Goal: Transaction & Acquisition: Obtain resource

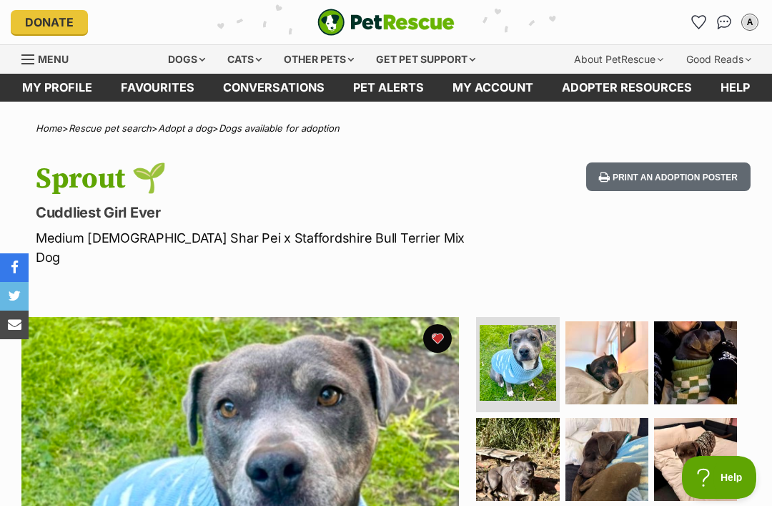
click at [185, 56] on div "Dogs" at bounding box center [186, 59] width 57 height 29
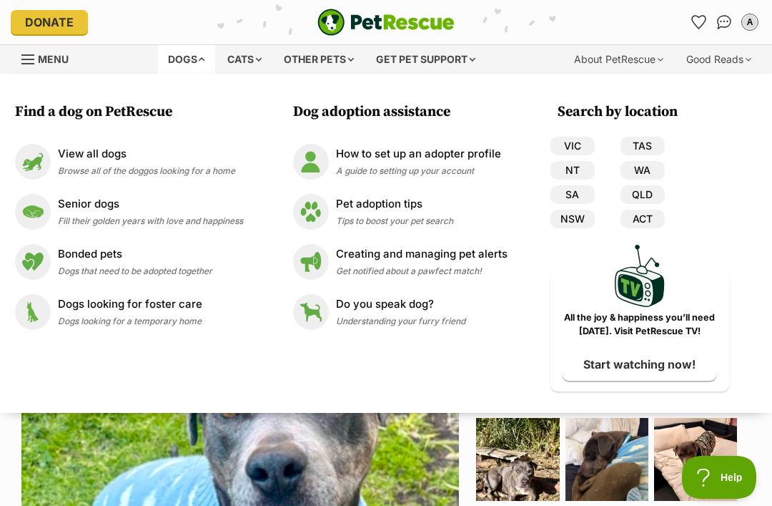
click at [74, 152] on p "View all dogs" at bounding box center [146, 154] width 177 height 16
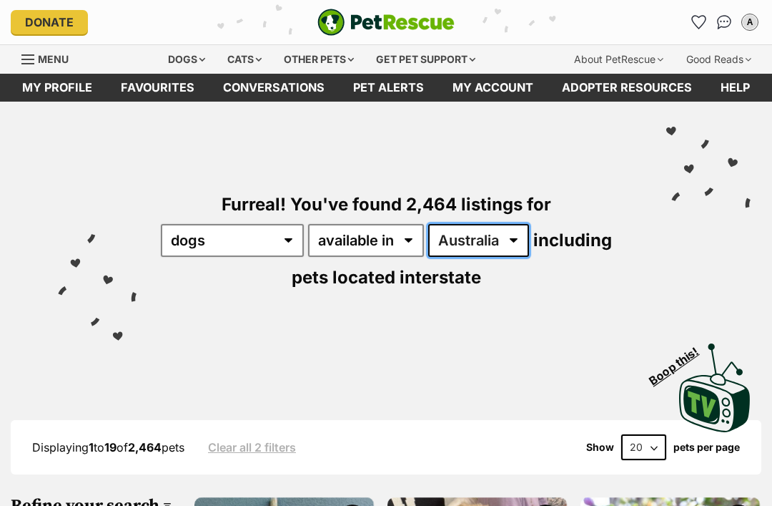
click at [529, 241] on select "Australia ACT NSW NT QLD SA TAS VIC WA" at bounding box center [478, 240] width 101 height 33
select select "VIC"
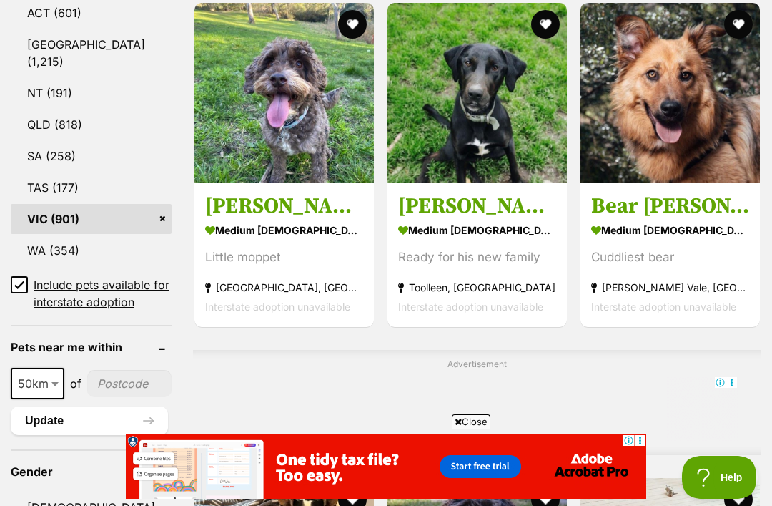
scroll to position [1046, 0]
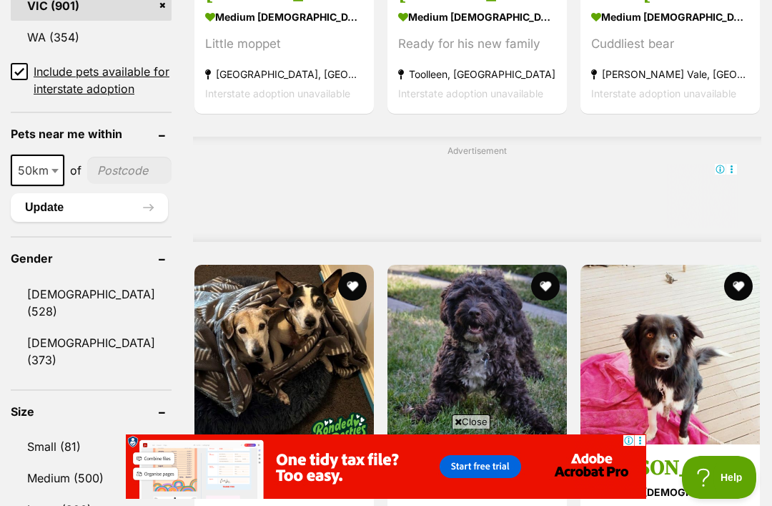
click at [54, 236] on aside "Gender Male (528) Female (373)" at bounding box center [91, 305] width 161 height 138
click at [51, 154] on span at bounding box center [56, 169] width 14 height 31
select select "100"
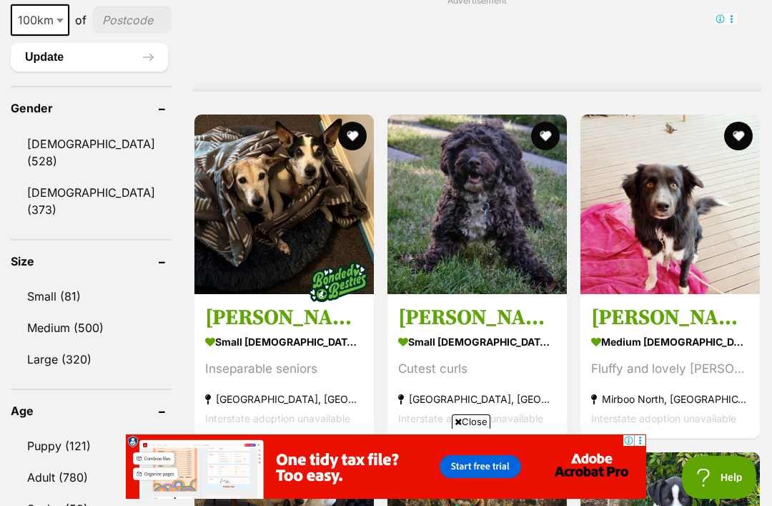
scroll to position [1210, 0]
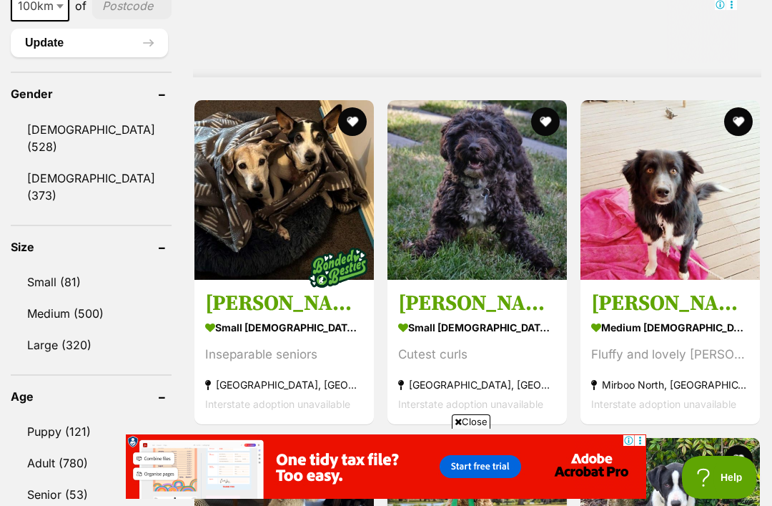
click at [54, 297] on link "Small (81)" at bounding box center [91, 282] width 161 height 30
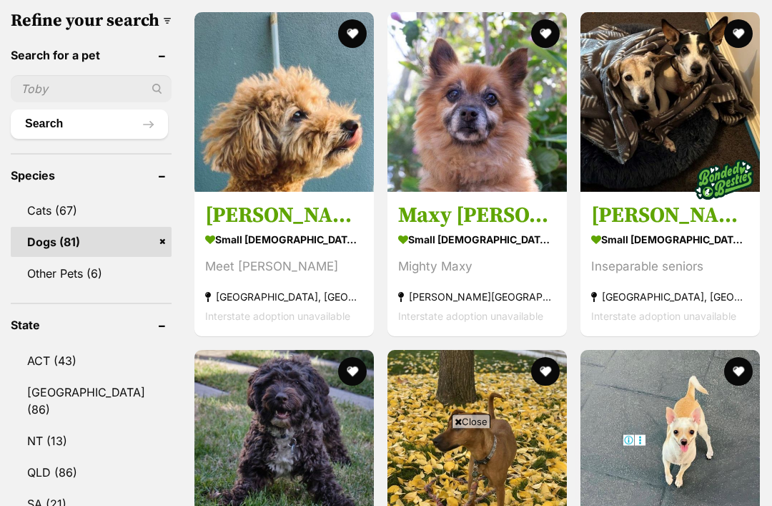
scroll to position [486, 0]
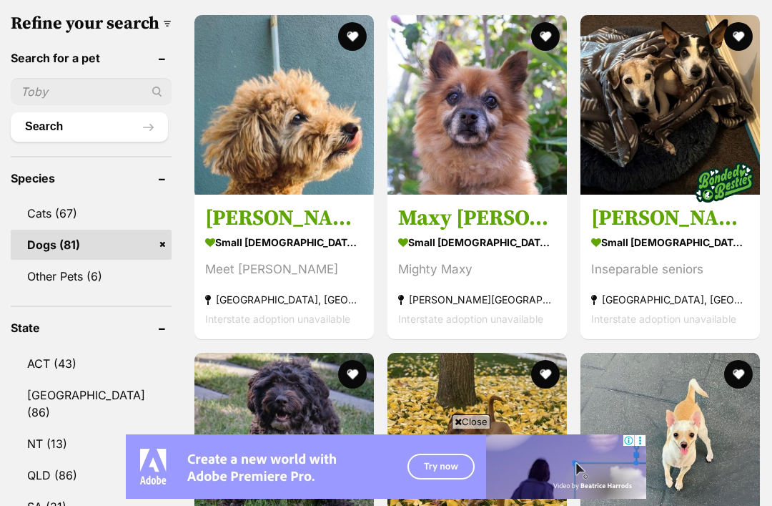
click at [463, 232] on h3 "Maxy [PERSON_NAME]" at bounding box center [477, 218] width 158 height 27
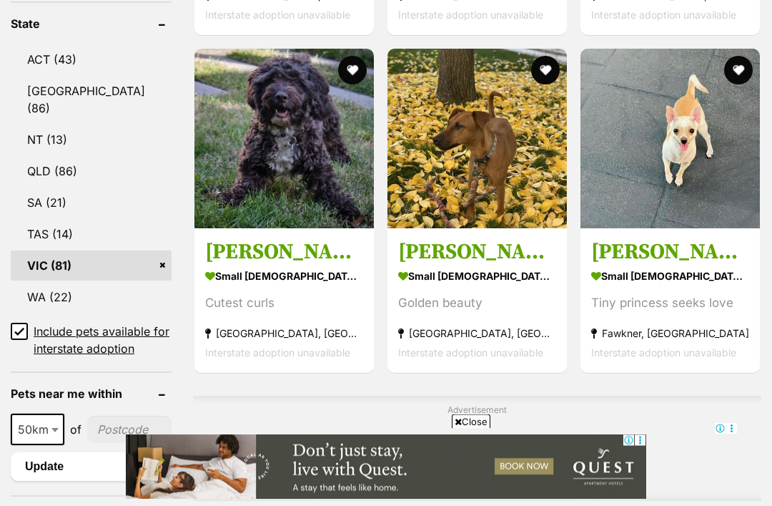
scroll to position [790, 0]
click at [678, 265] on h3 "Holly Silvanus" at bounding box center [670, 251] width 158 height 27
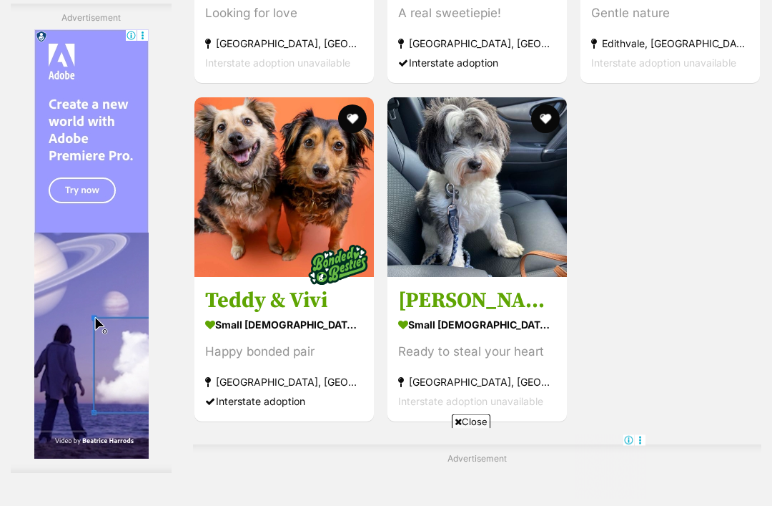
scroll to position [2692, 0]
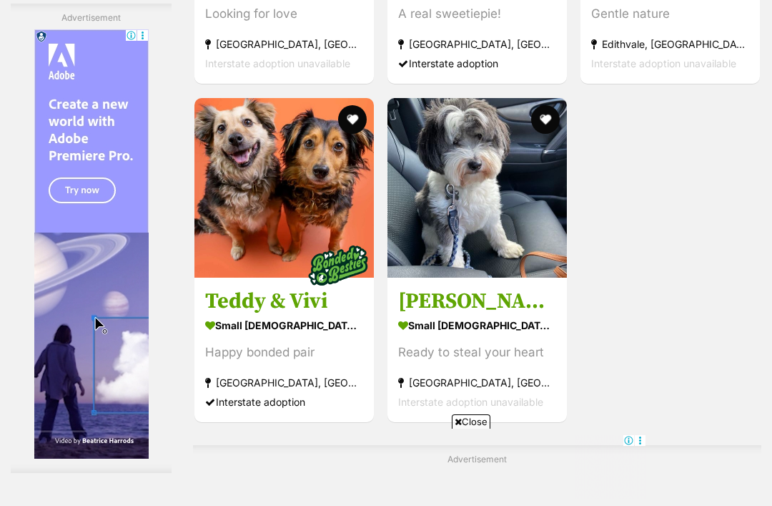
click at [475, 287] on h3 "Louie" at bounding box center [477, 300] width 158 height 27
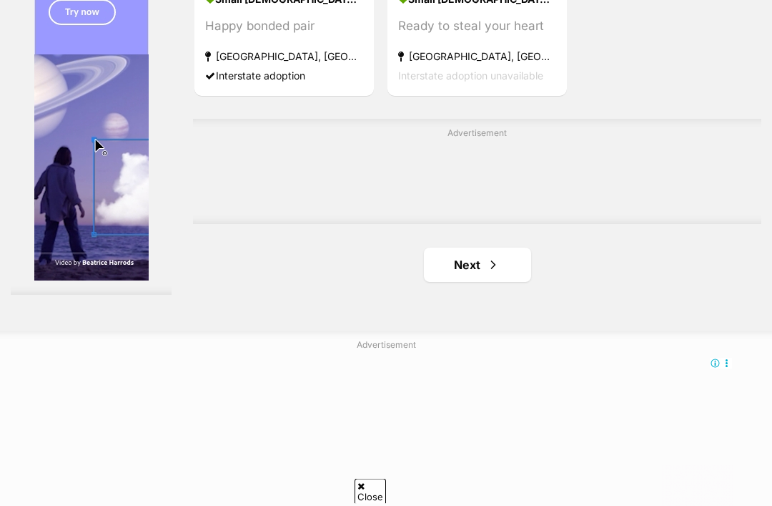
scroll to position [3018, 0]
click at [486, 273] on span "Next page" at bounding box center [493, 264] width 14 height 17
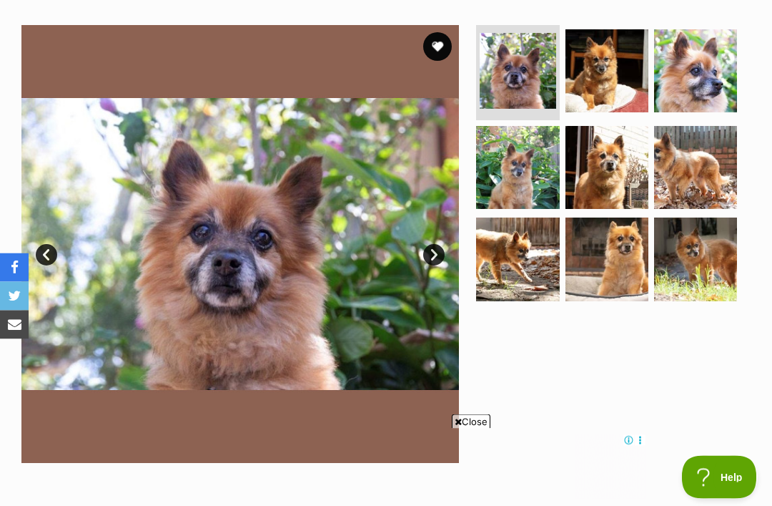
scroll to position [225, 0]
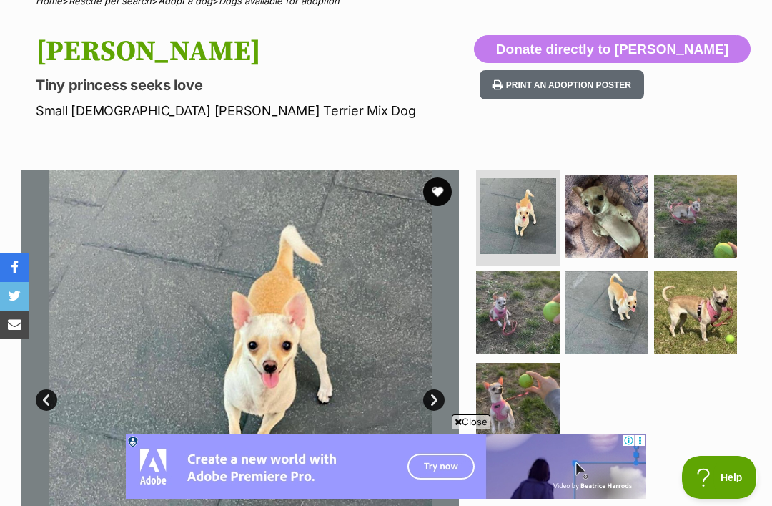
click at [621, 303] on img at bounding box center [607, 312] width 83 height 83
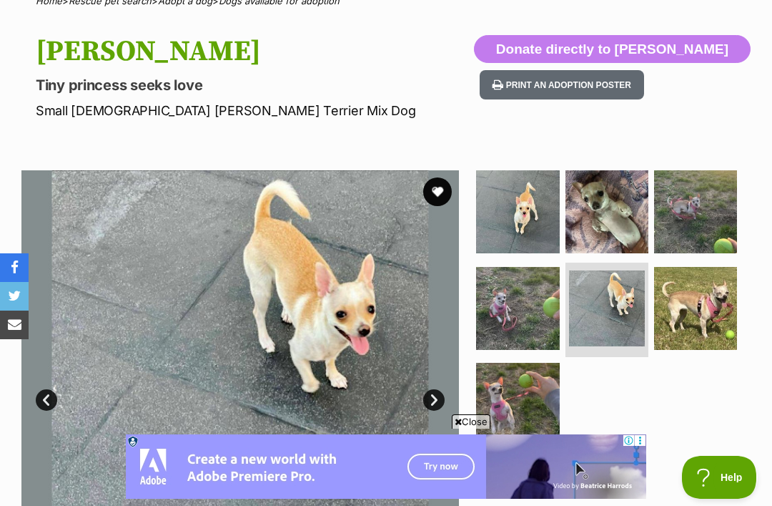
click at [437, 400] on link "Next" at bounding box center [433, 399] width 21 height 21
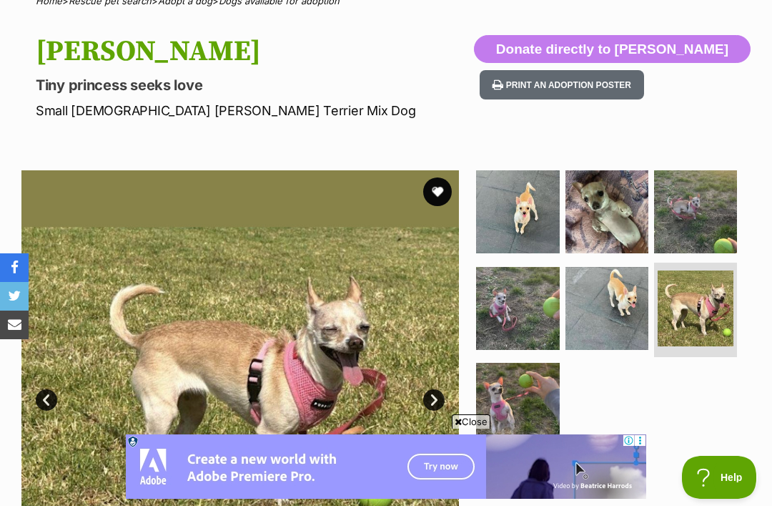
click at [428, 399] on link "Next" at bounding box center [433, 399] width 21 height 21
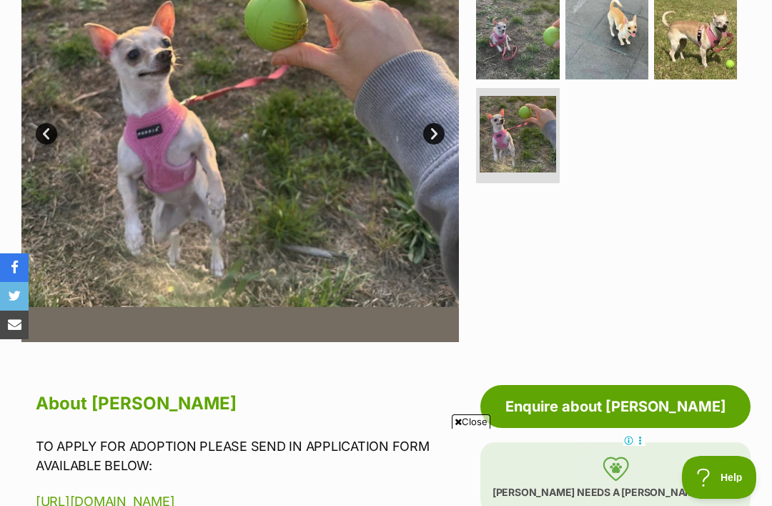
scroll to position [340, 0]
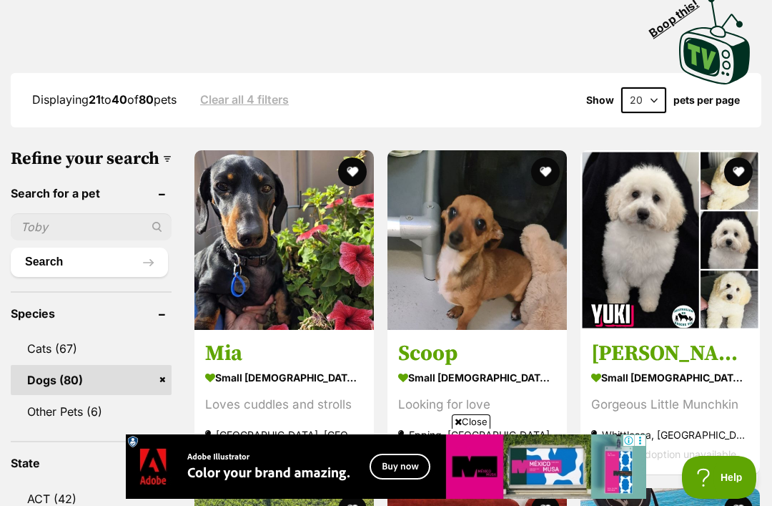
click at [422, 380] on strong "small [DEMOGRAPHIC_DATA] Dog" at bounding box center [477, 377] width 158 height 21
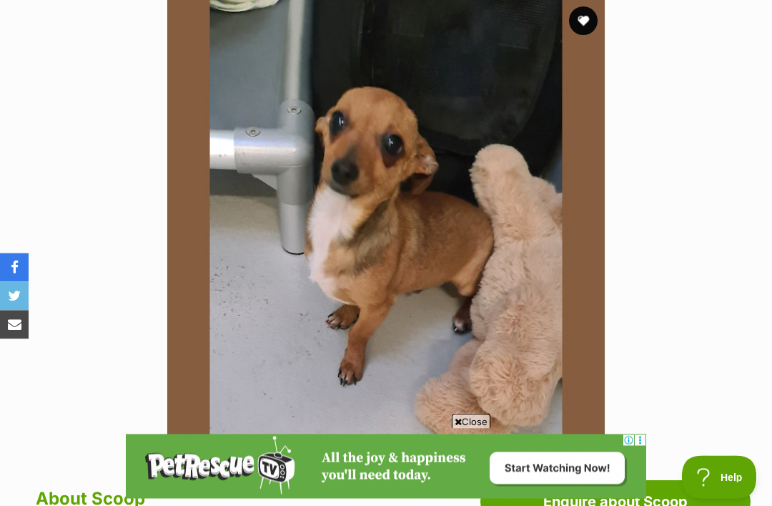
scroll to position [159, 0]
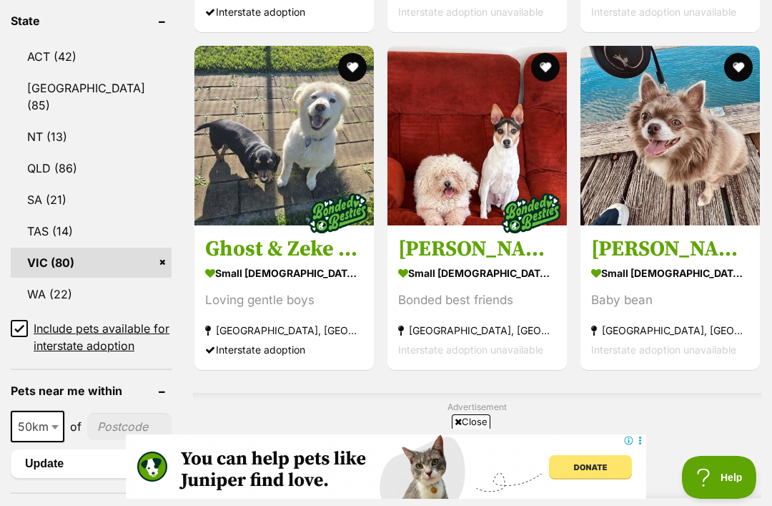
click at [242, 262] on h3 "Ghost & Zeke - 9&7 YO Spitz & Dachshund" at bounding box center [284, 248] width 158 height 27
click at [205, 262] on h3 "Ghost & Zeke - 9&7 YO Spitz & Dachshund" at bounding box center [284, 248] width 158 height 27
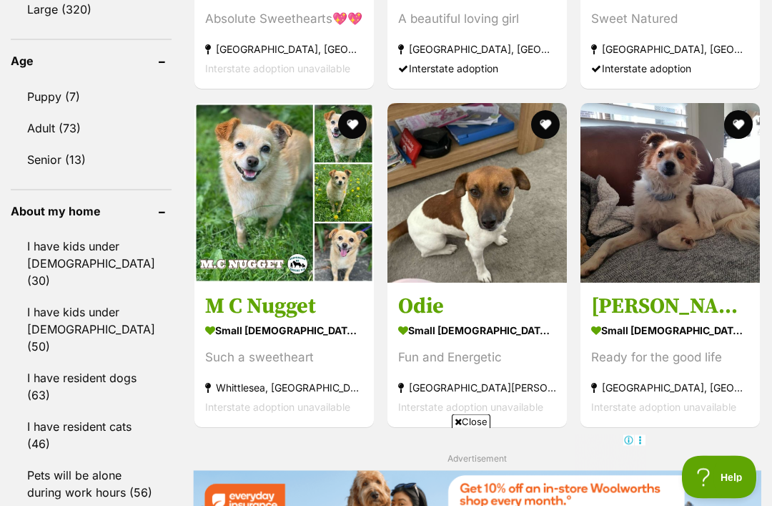
scroll to position [1563, 0]
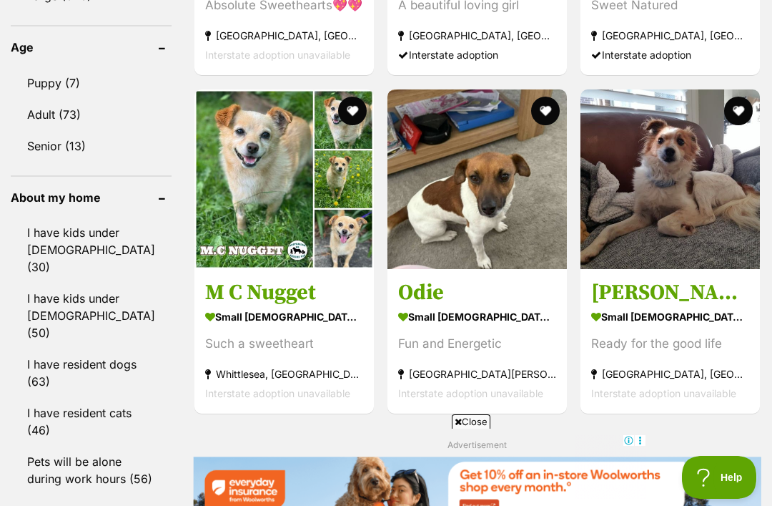
click at [242, 306] on h3 "M C Nugget" at bounding box center [284, 292] width 158 height 27
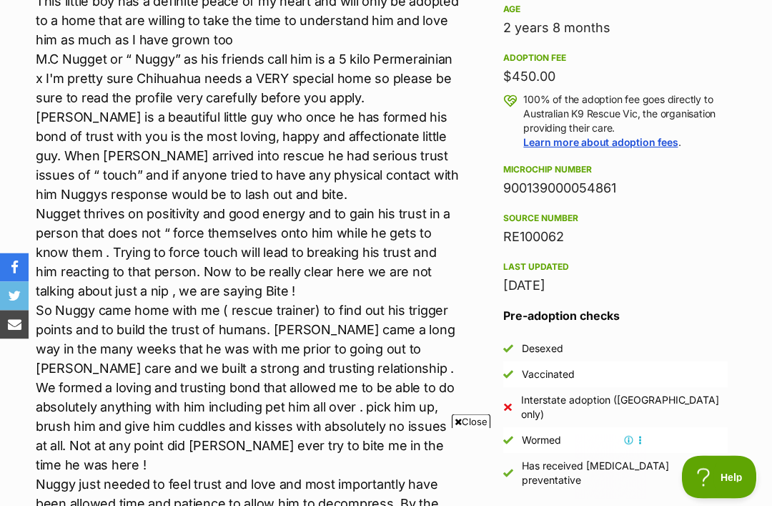
scroll to position [921, 0]
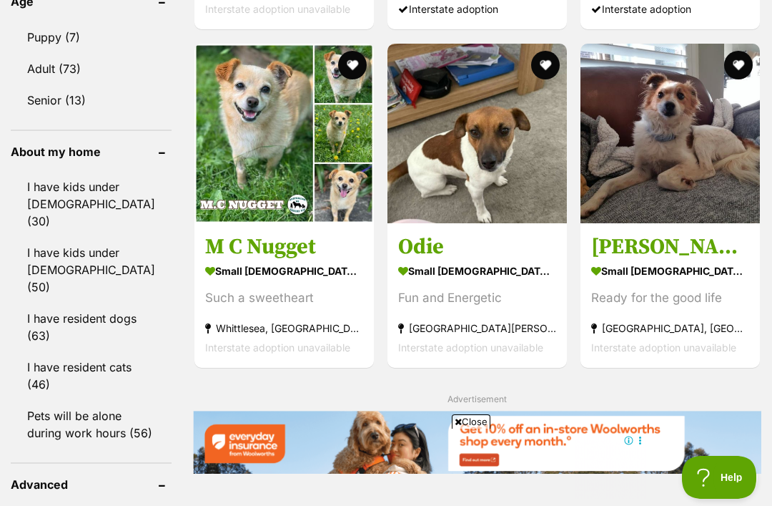
scroll to position [1608, 0]
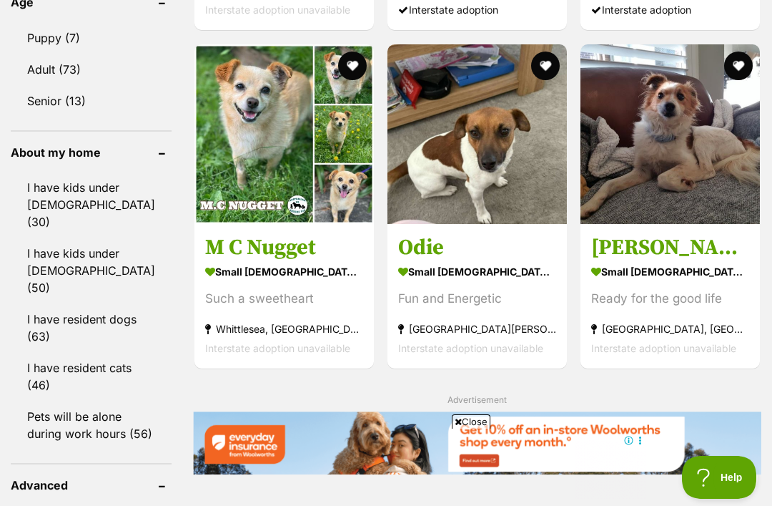
click at [408, 282] on strong "small male Dog" at bounding box center [477, 271] width 158 height 21
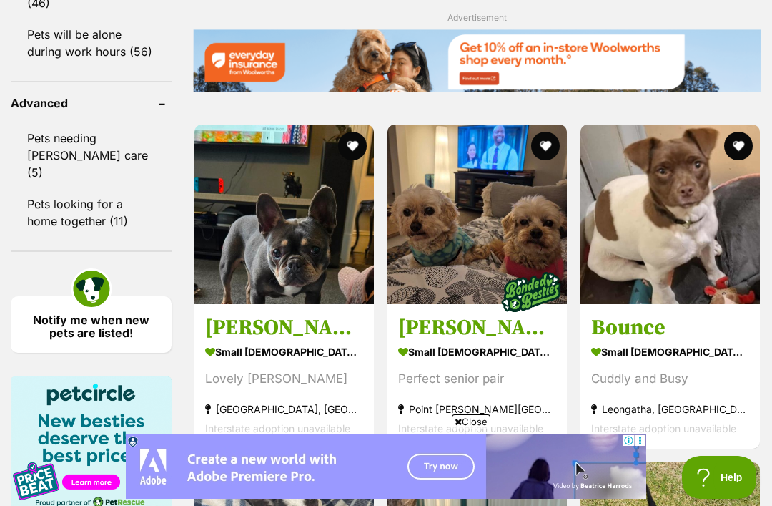
scroll to position [0, 0]
click at [650, 314] on h3 "Bounce" at bounding box center [670, 327] width 158 height 27
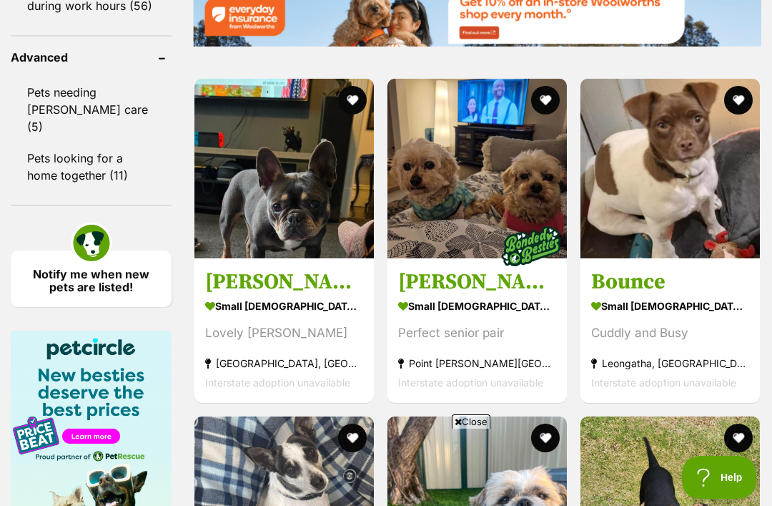
click at [330, 268] on h3 "Lily Tamblyn" at bounding box center [284, 281] width 158 height 27
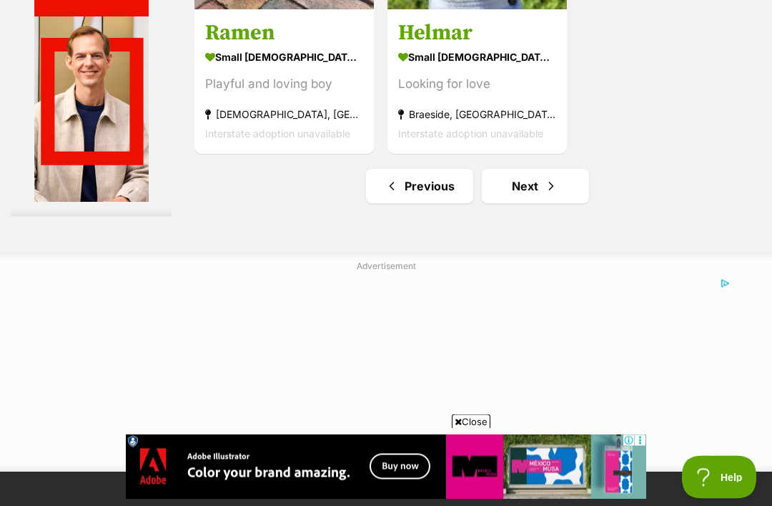
scroll to position [3097, 0]
click at [512, 203] on link "Next" at bounding box center [535, 186] width 107 height 34
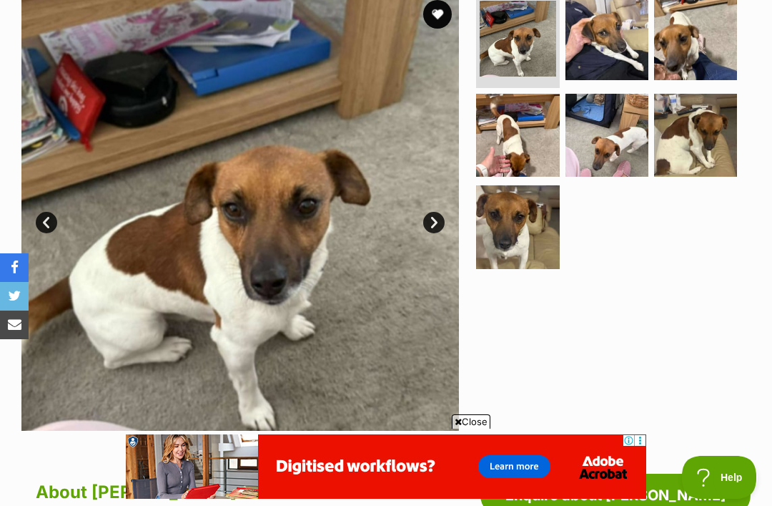
scroll to position [286, 0]
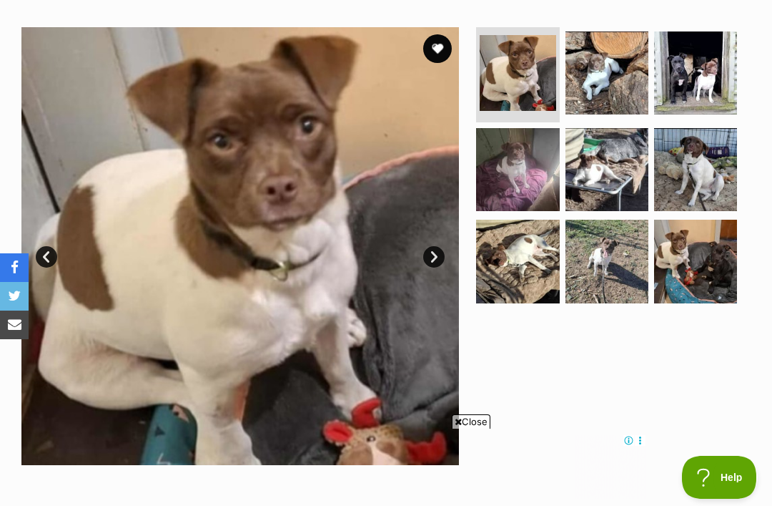
scroll to position [269, 0]
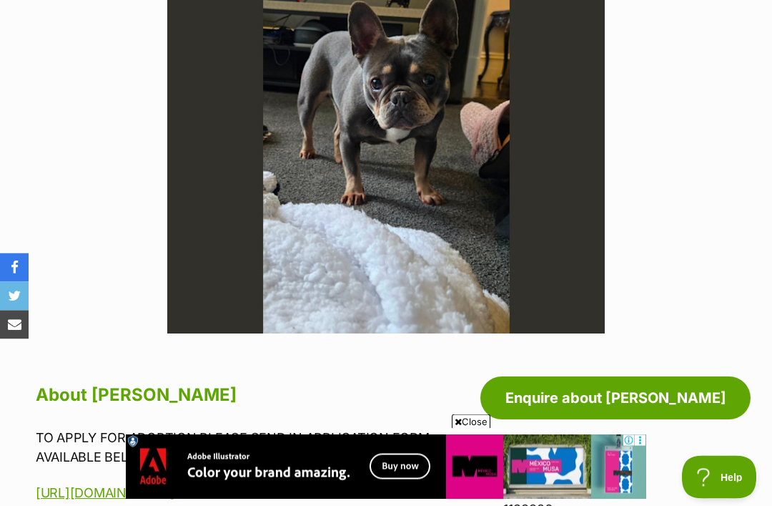
scroll to position [368, 0]
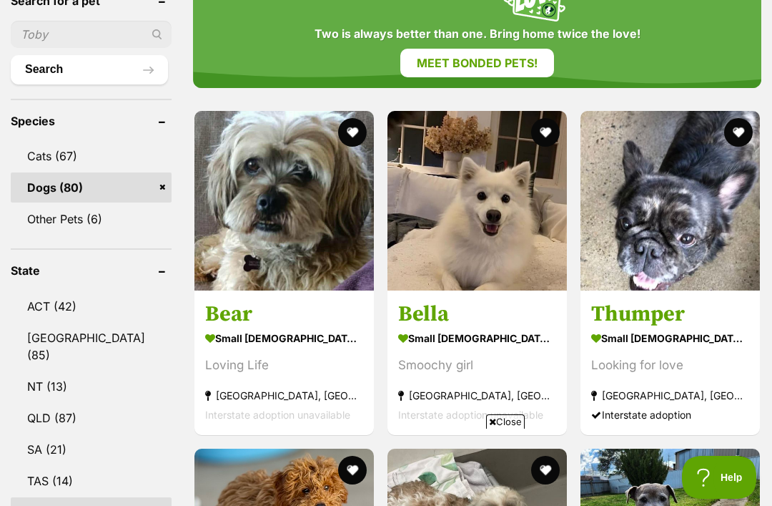
click at [398, 328] on h3 "Bella" at bounding box center [477, 313] width 158 height 27
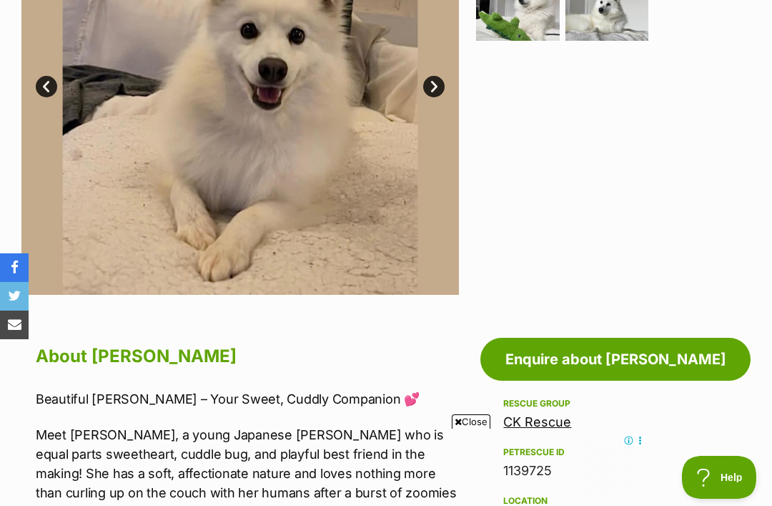
scroll to position [390, 0]
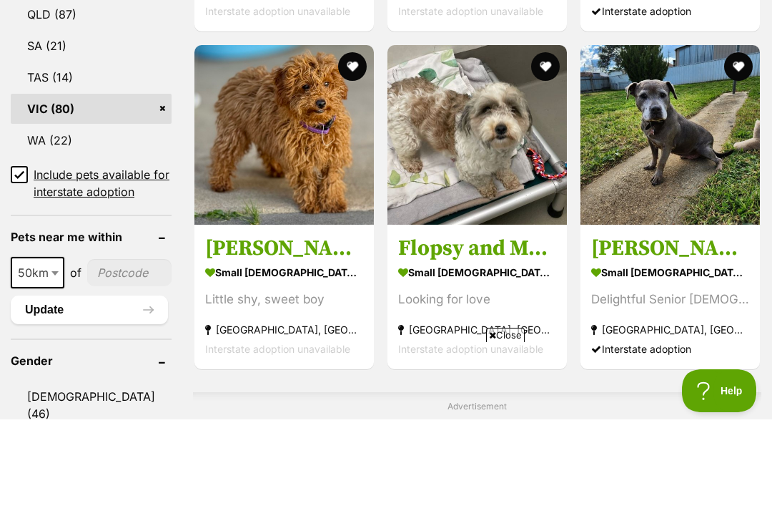
scroll to position [977, 0]
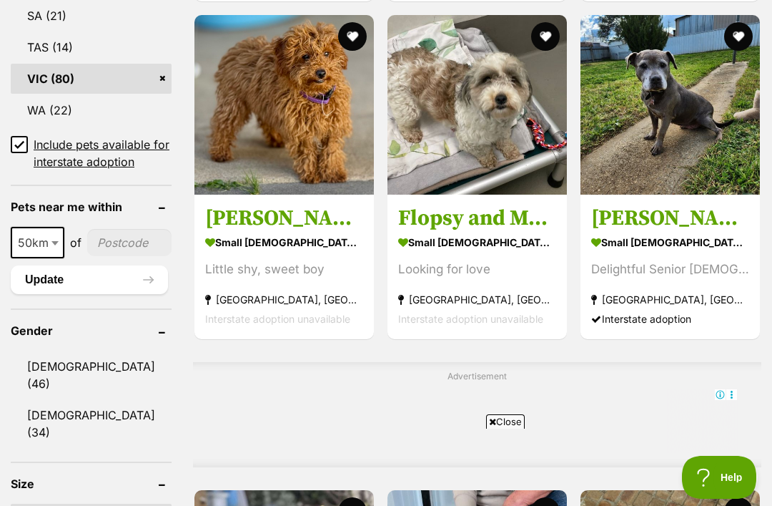
click at [609, 252] on strong "small female Dog" at bounding box center [670, 242] width 158 height 21
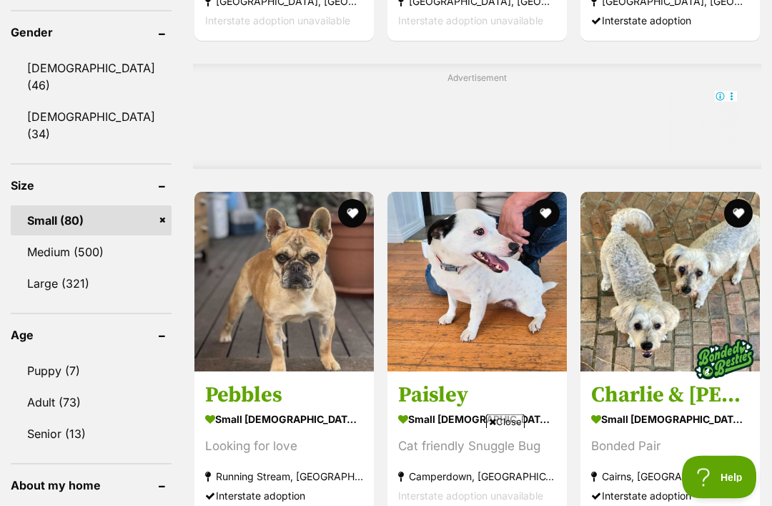
scroll to position [1275, 0]
click at [299, 409] on strong "small female Dog" at bounding box center [284, 419] width 158 height 21
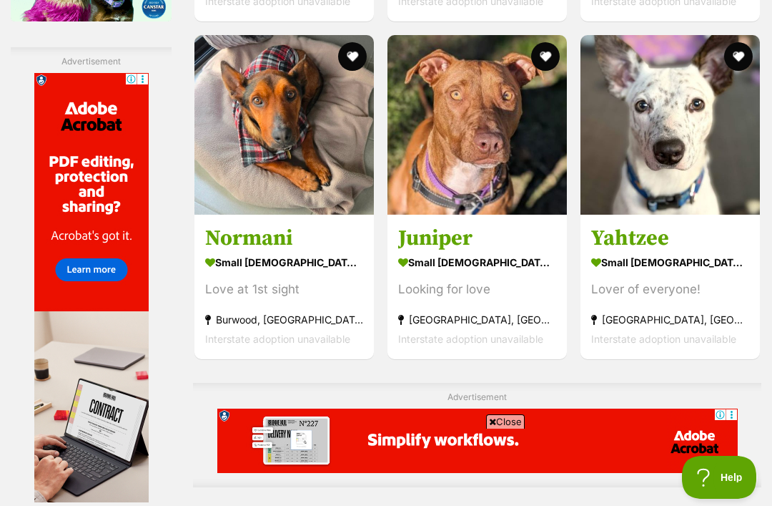
scroll to position [0, 0]
click at [412, 252] on h3 "Juniper" at bounding box center [477, 238] width 158 height 27
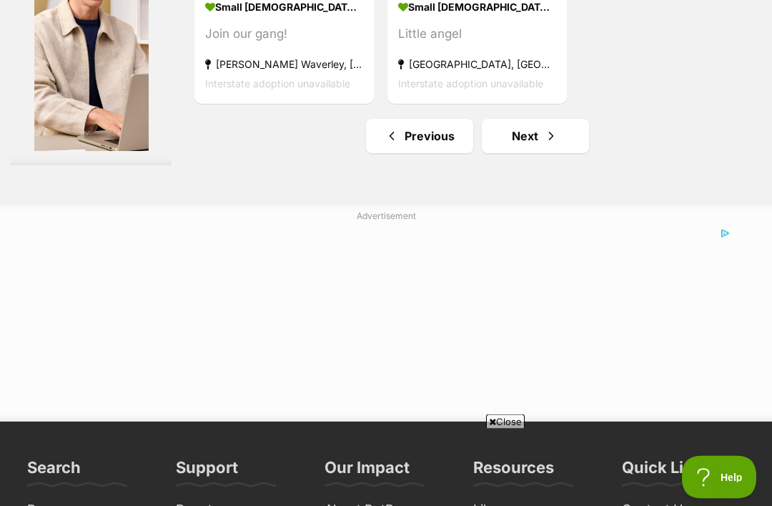
scroll to position [3300, 0]
click at [544, 144] on span "Next page" at bounding box center [551, 135] width 14 height 17
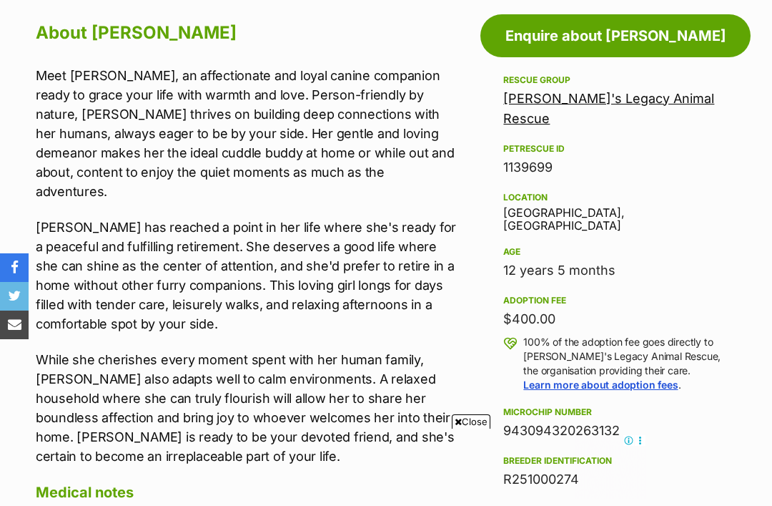
scroll to position [762, 0]
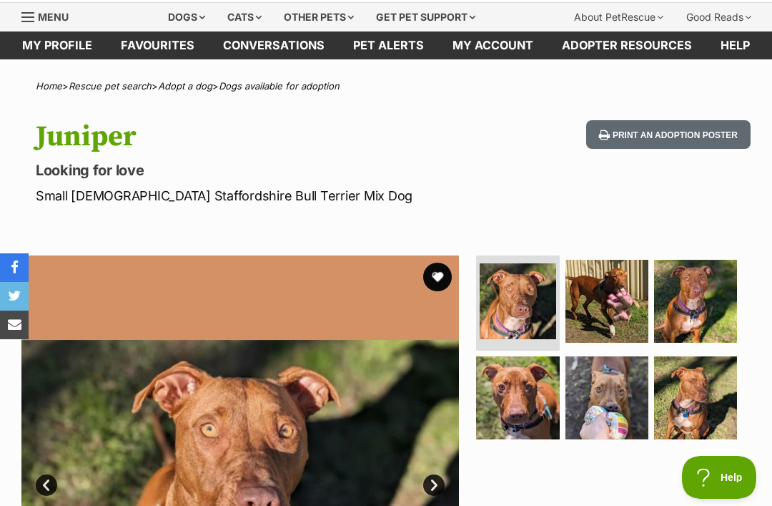
scroll to position [5, 0]
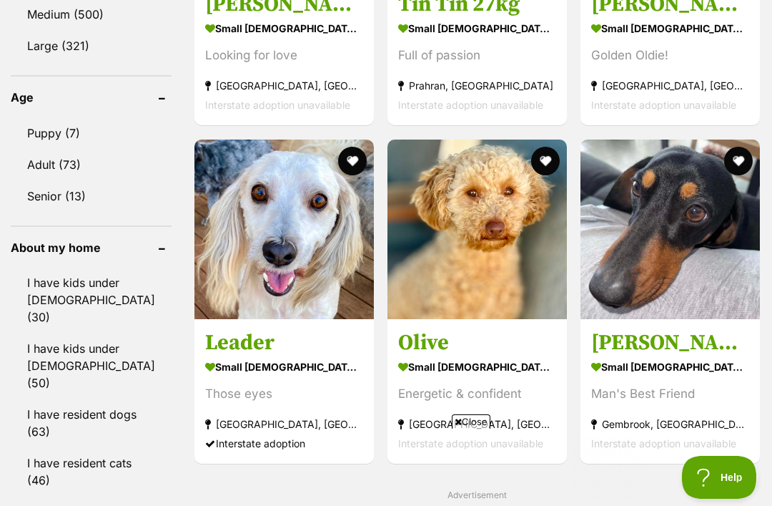
click at [408, 356] on h3 "Olive" at bounding box center [477, 342] width 158 height 27
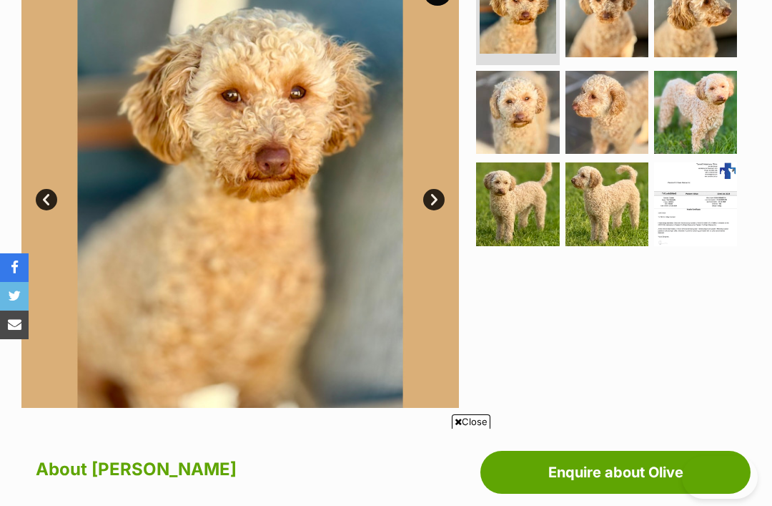
scroll to position [20, 0]
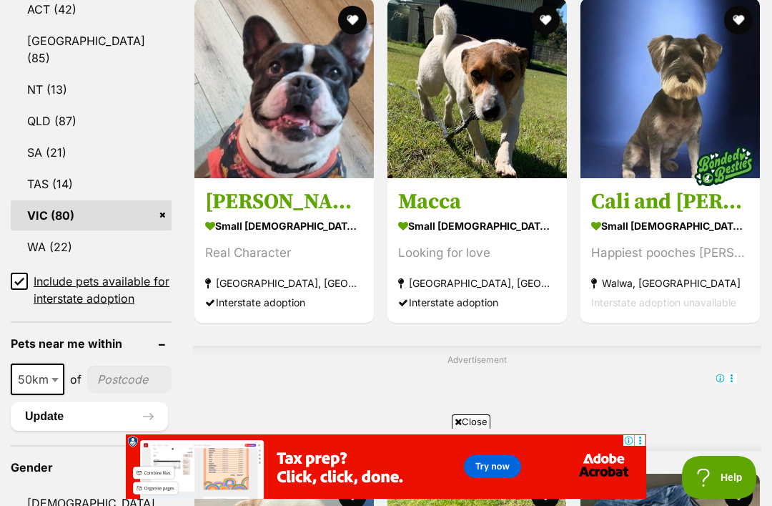
scroll to position [839, 0]
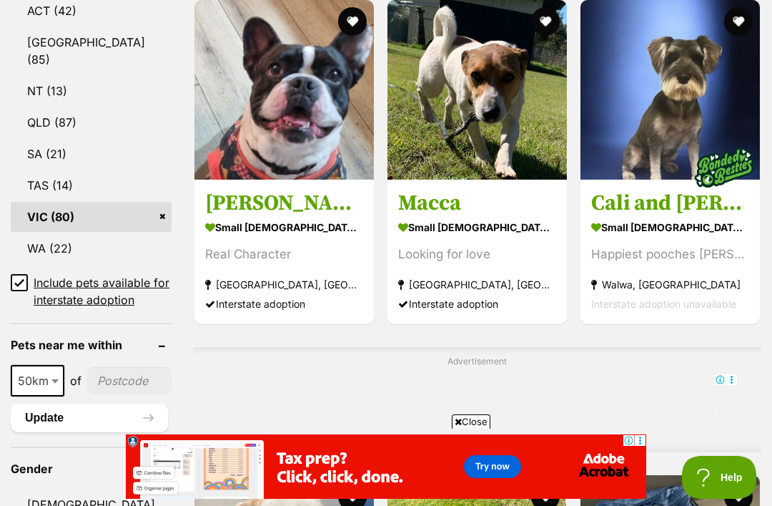
click at [451, 217] on h3 "Macca" at bounding box center [477, 203] width 158 height 27
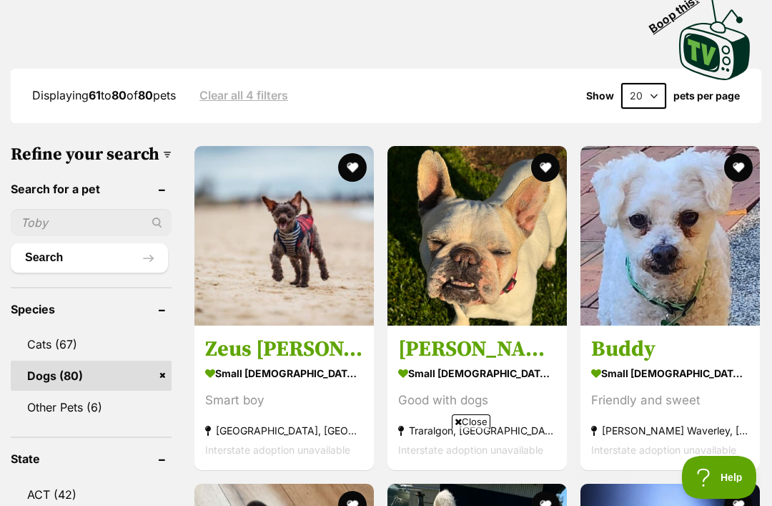
scroll to position [0, 0]
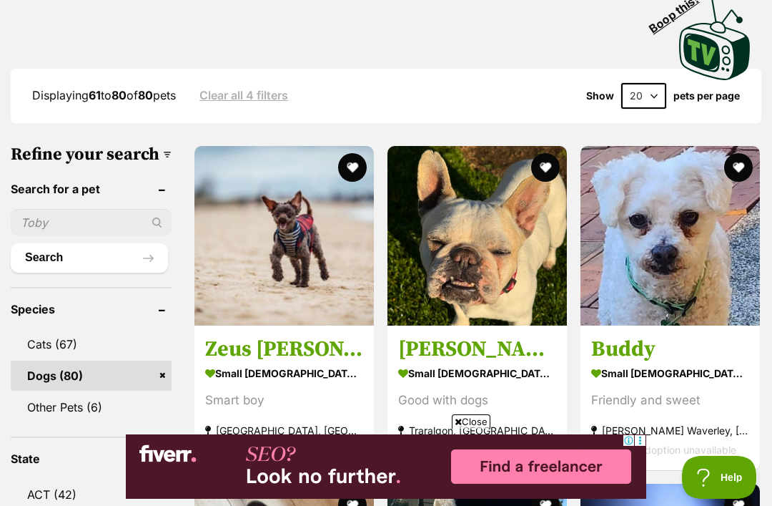
click at [302, 348] on h3 "Zeus [PERSON_NAME]" at bounding box center [284, 348] width 158 height 27
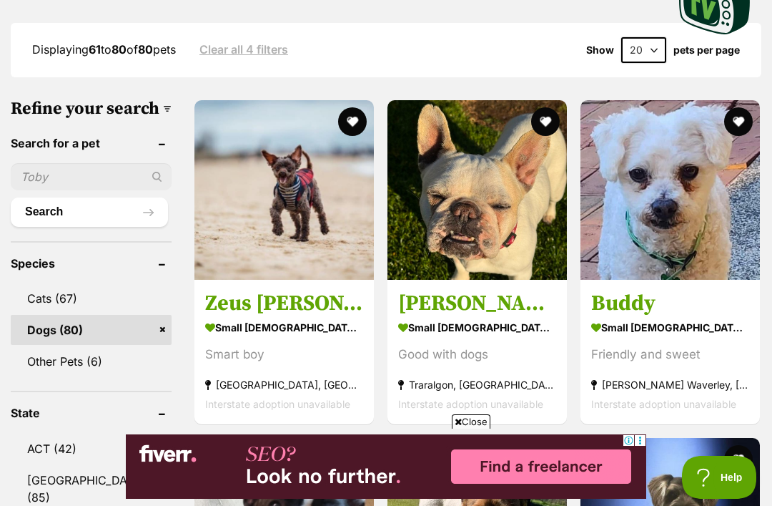
click at [686, 206] on img at bounding box center [671, 190] width 180 height 180
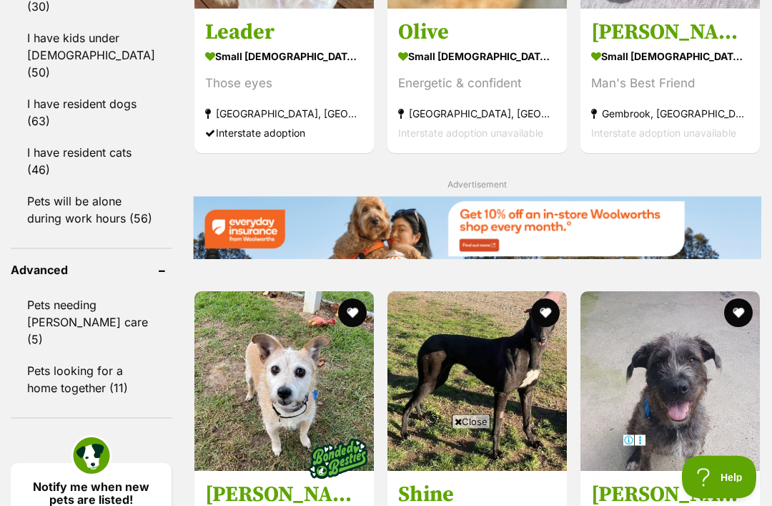
scroll to position [1812, 0]
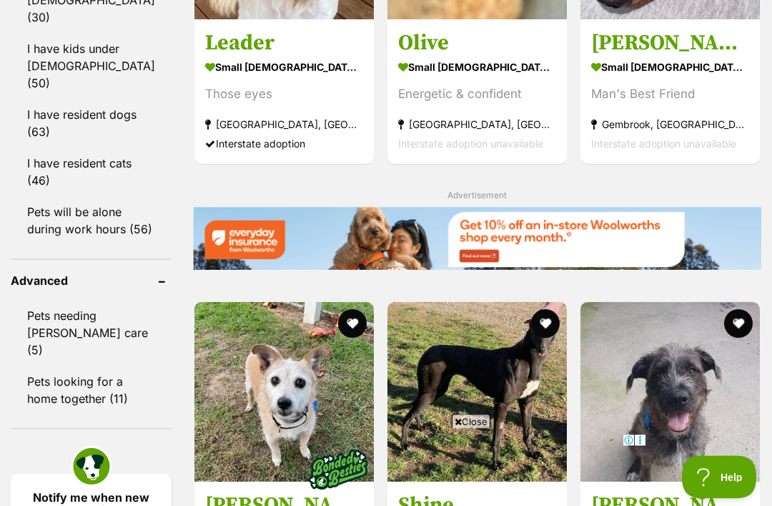
click at [79, 301] on link "Pets needing [PERSON_NAME] care (5)" at bounding box center [91, 333] width 161 height 64
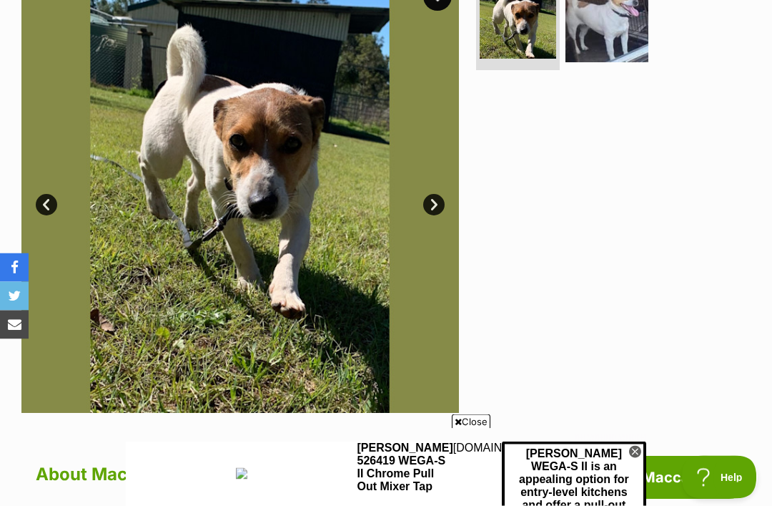
scroll to position [295, 0]
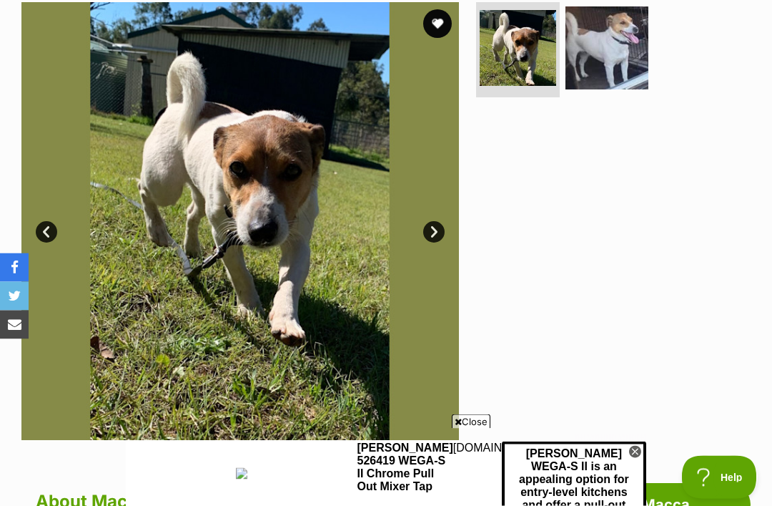
click at [441, 233] on link "Next" at bounding box center [433, 232] width 21 height 21
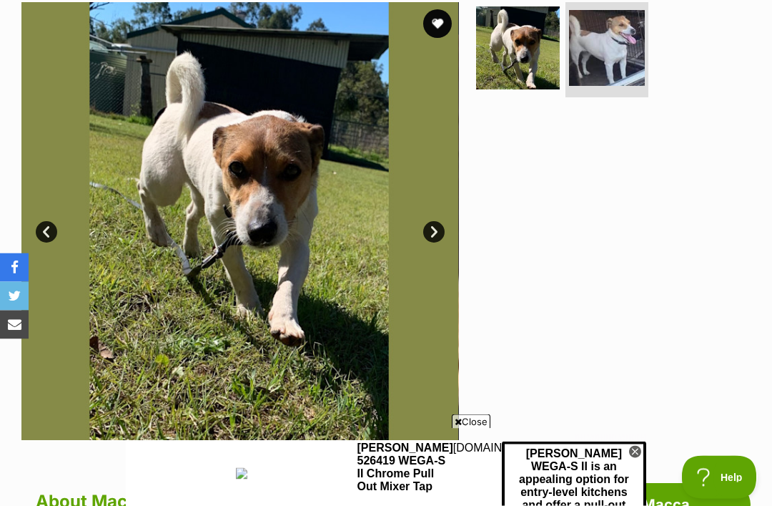
scroll to position [295, 0]
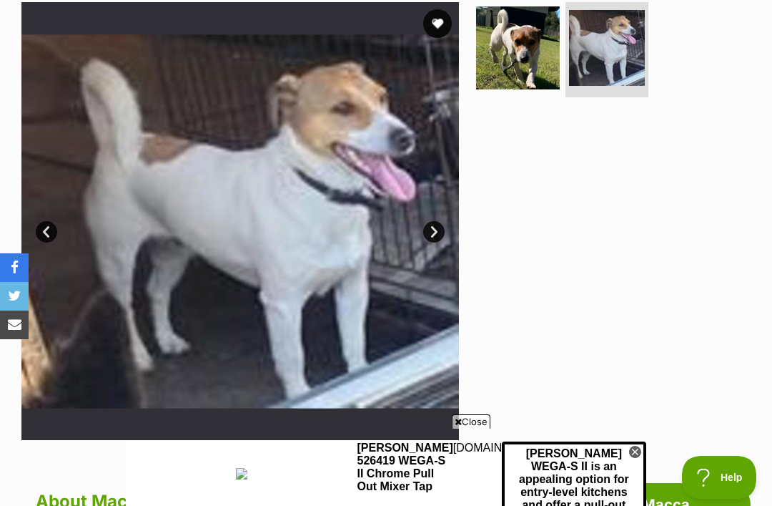
click at [434, 232] on link "Next" at bounding box center [433, 231] width 21 height 21
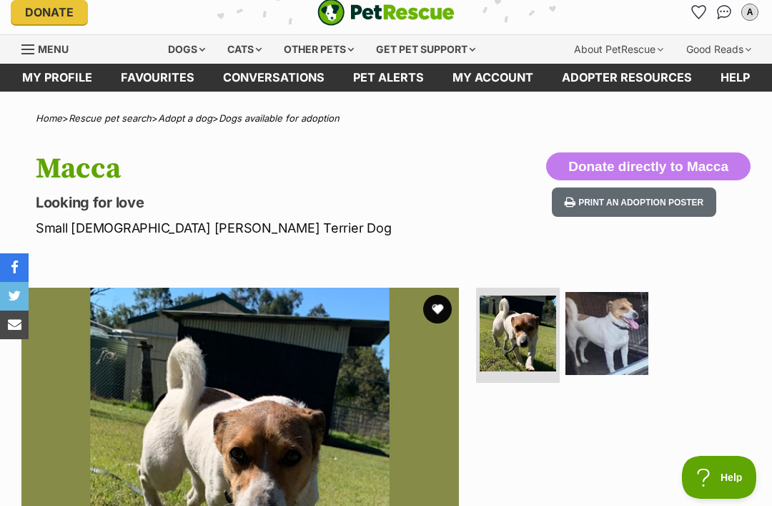
scroll to position [0, 0]
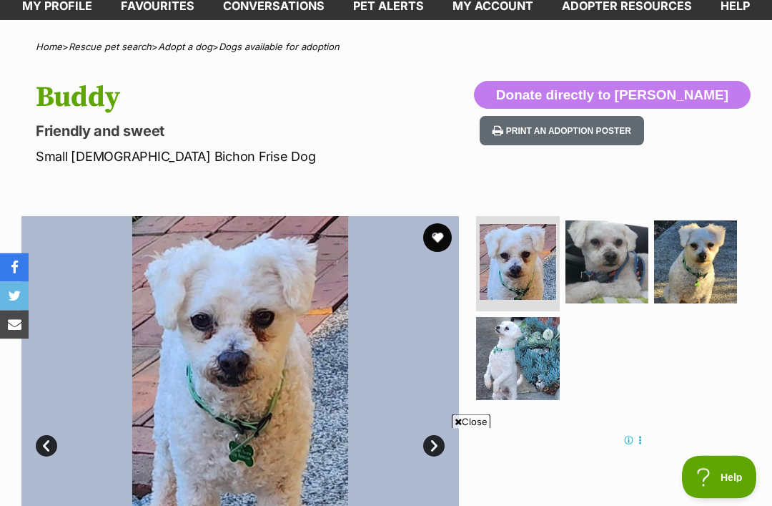
scroll to position [49, 0]
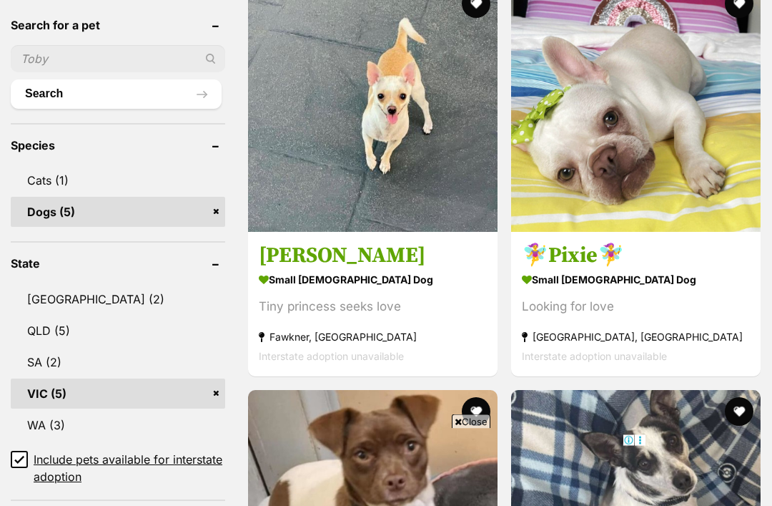
scroll to position [520, 0]
